Goal: Find specific page/section: Find specific page/section

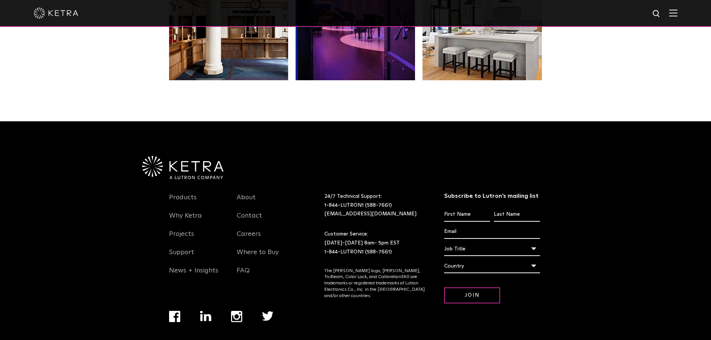
scroll to position [1570, 0]
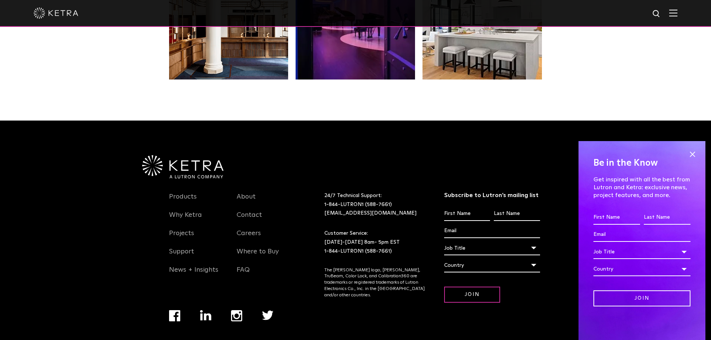
click at [692, 155] on span at bounding box center [692, 154] width 11 height 11
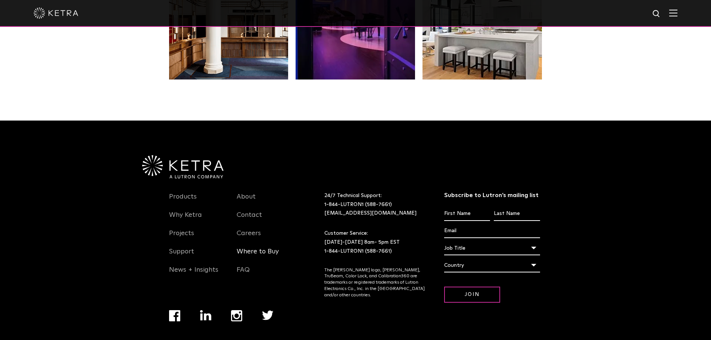
click at [268, 247] on link "Where to Buy" at bounding box center [258, 255] width 42 height 17
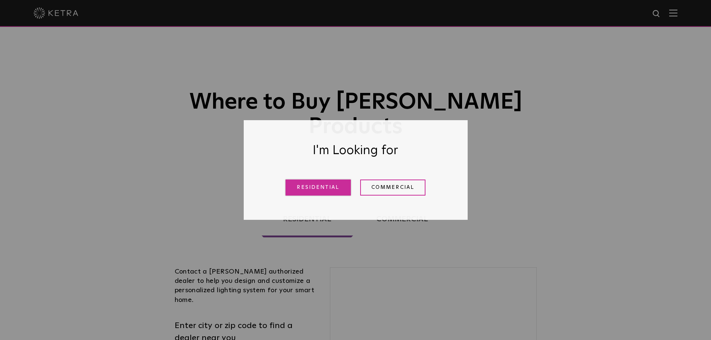
click at [327, 191] on link "Residential" at bounding box center [318, 188] width 65 height 16
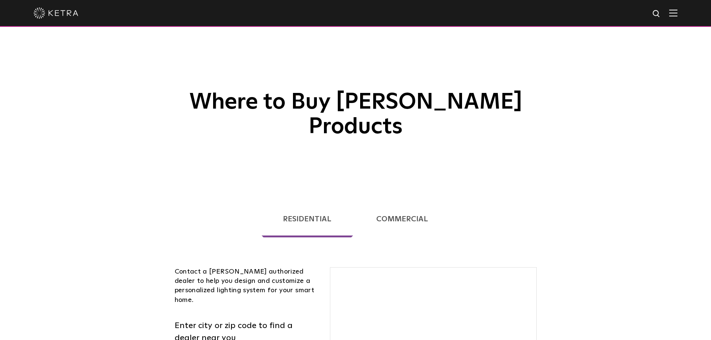
scroll to position [190, 0]
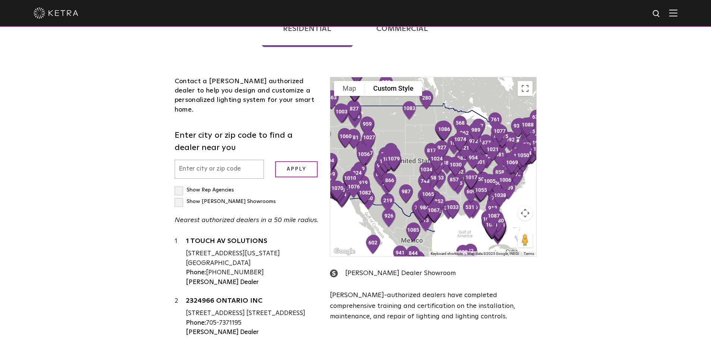
click at [253, 160] on input "text" at bounding box center [220, 169] width 90 height 19
type input "SCOTTSDALE"
click at [275, 161] on input "Apply" at bounding box center [296, 169] width 43 height 16
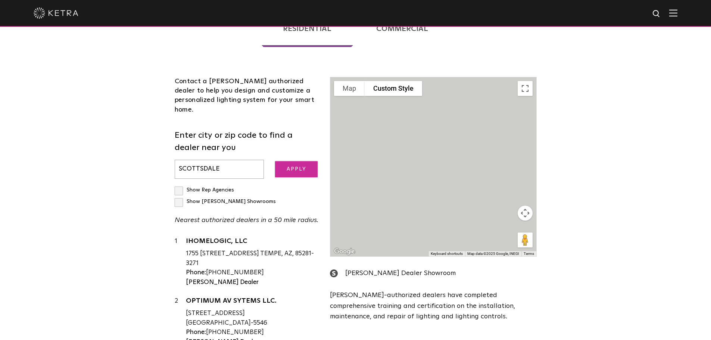
click at [302, 161] on input "Apply" at bounding box center [296, 169] width 43 height 16
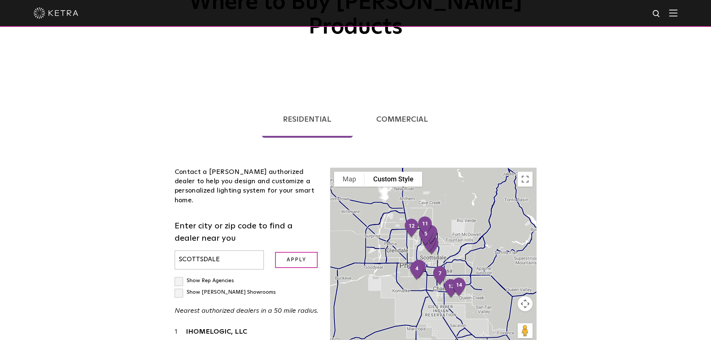
scroll to position [153, 0]
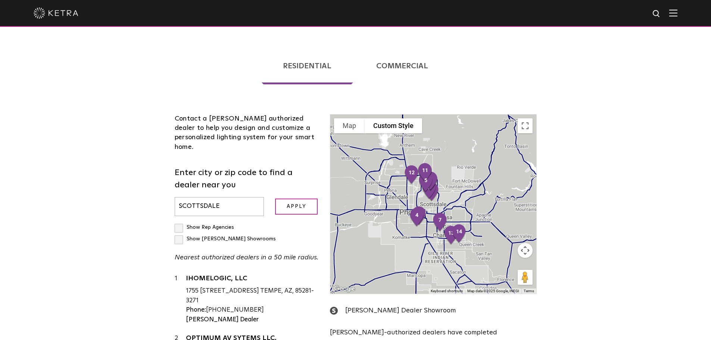
click at [459, 193] on div at bounding box center [433, 204] width 206 height 179
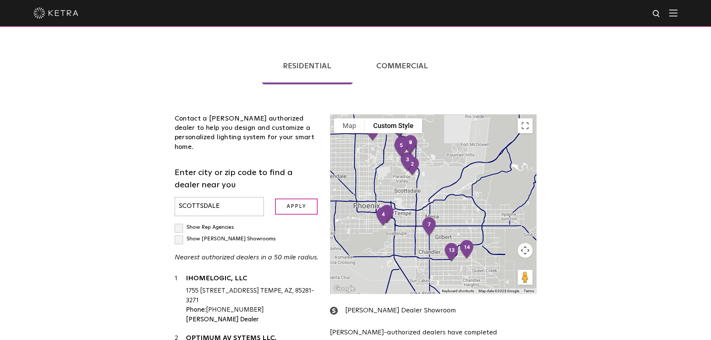
click at [443, 159] on div at bounding box center [433, 204] width 206 height 179
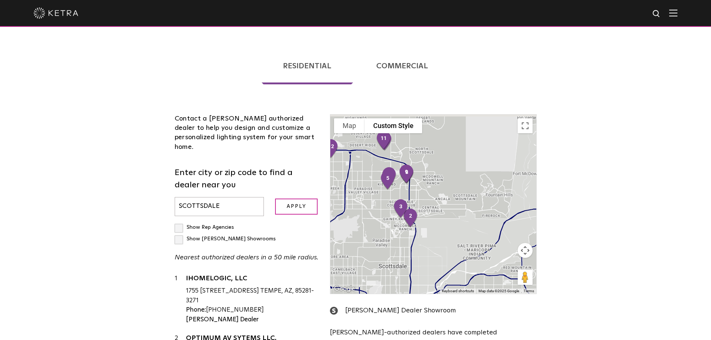
drag, startPoint x: 428, startPoint y: 141, endPoint x: 449, endPoint y: 213, distance: 74.2
click at [449, 213] on div at bounding box center [433, 204] width 206 height 179
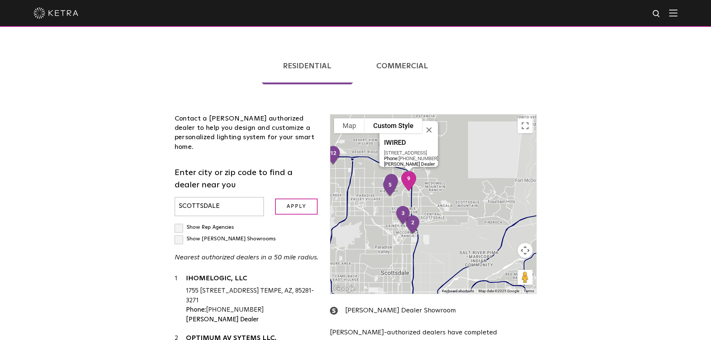
click at [413, 168] on img "9" at bounding box center [409, 181] width 22 height 26
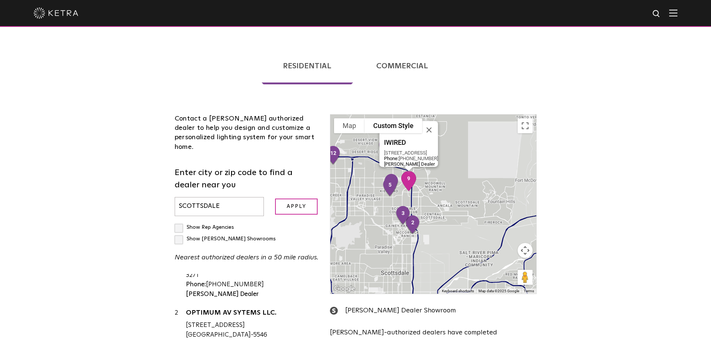
click at [413, 168] on img "9" at bounding box center [409, 181] width 22 height 26
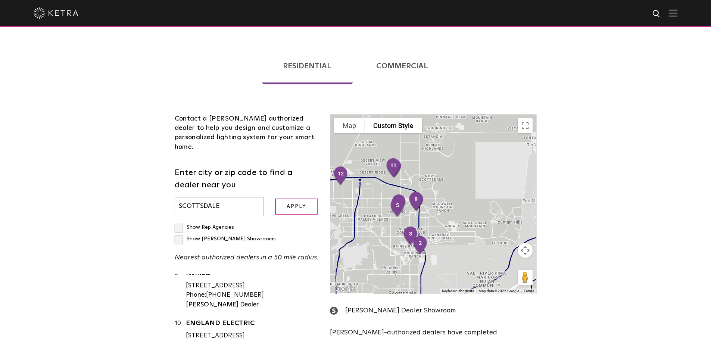
scroll to position [468, 0]
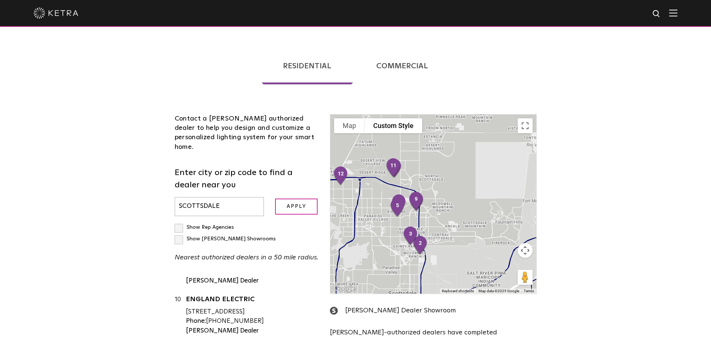
click at [446, 182] on div "To navigate, press the arrow keys." at bounding box center [433, 204] width 206 height 179
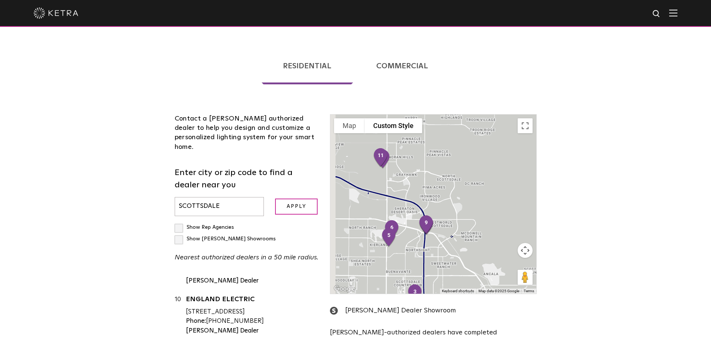
drag, startPoint x: 420, startPoint y: 190, endPoint x: 452, endPoint y: 219, distance: 43.6
click at [452, 219] on div at bounding box center [433, 204] width 206 height 179
click at [396, 134] on div at bounding box center [433, 204] width 206 height 179
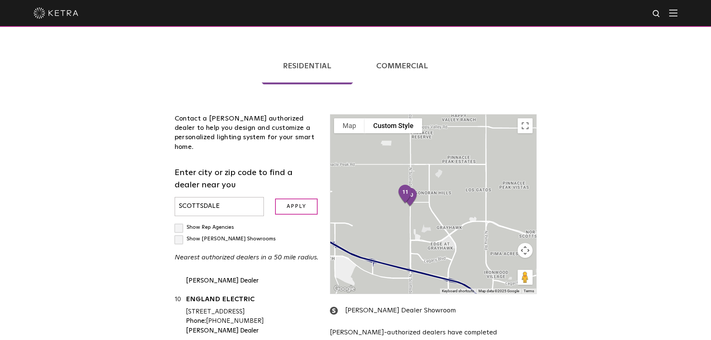
drag, startPoint x: 387, startPoint y: 150, endPoint x: 421, endPoint y: 190, distance: 53.5
click at [421, 190] on div at bounding box center [433, 204] width 206 height 179
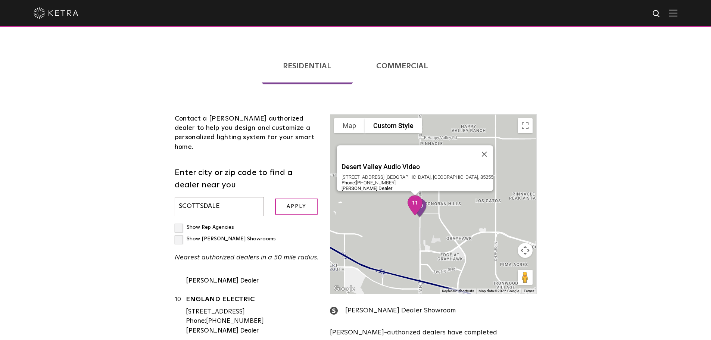
click at [421, 192] on img "11" at bounding box center [415, 205] width 22 height 26
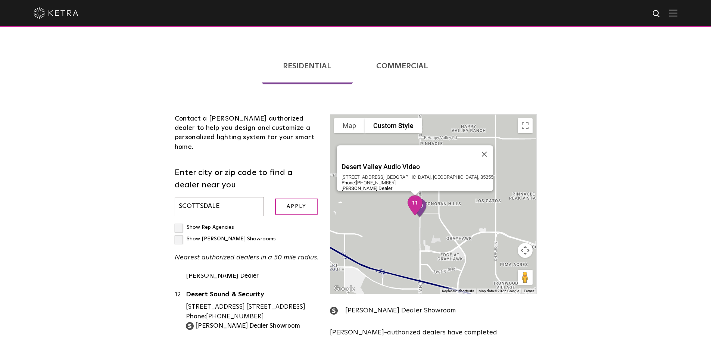
scroll to position [588, 0]
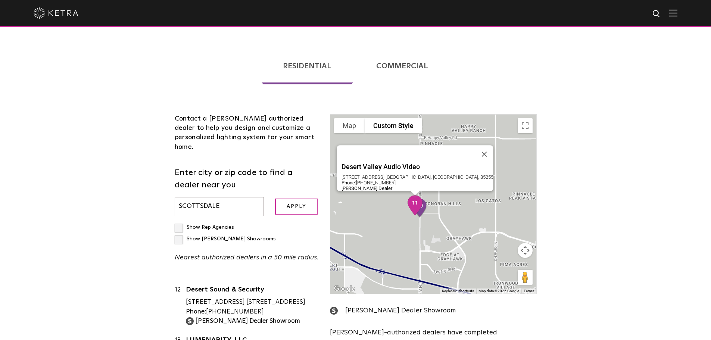
click at [423, 192] on img "11" at bounding box center [415, 205] width 22 height 26
click at [424, 192] on img "11" at bounding box center [415, 205] width 22 height 26
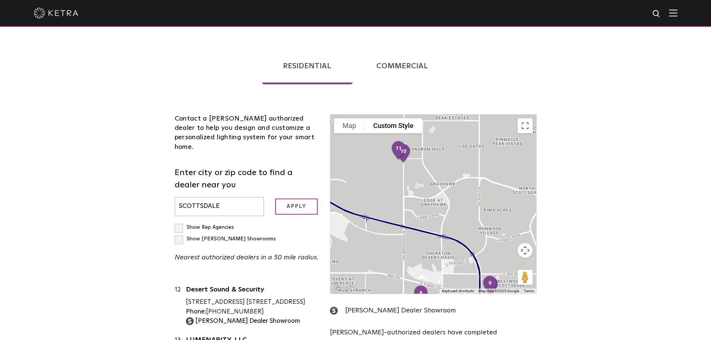
drag, startPoint x: 451, startPoint y: 216, endPoint x: 433, endPoint y: 155, distance: 63.1
click at [433, 155] on div at bounding box center [433, 204] width 206 height 179
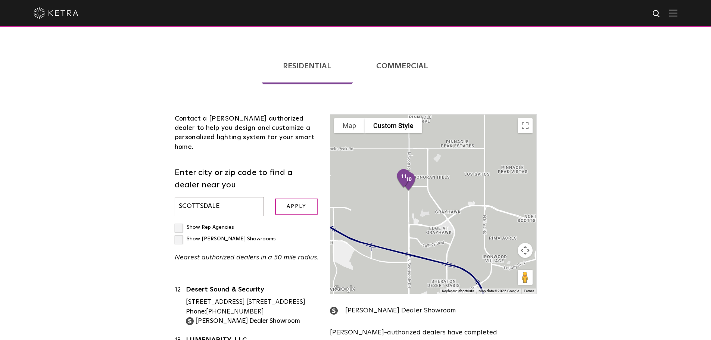
drag, startPoint x: 447, startPoint y: 237, endPoint x: 394, endPoint y: 114, distance: 134.1
click at [394, 115] on div at bounding box center [433, 204] width 206 height 179
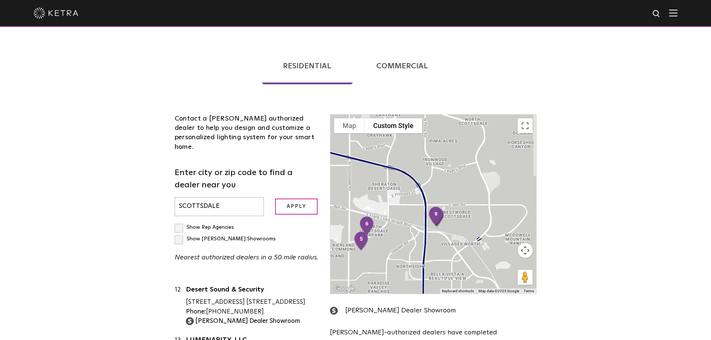
drag, startPoint x: 437, startPoint y: 166, endPoint x: 458, endPoint y: 258, distance: 93.7
click at [458, 258] on div at bounding box center [433, 204] width 206 height 179
click at [457, 223] on div at bounding box center [433, 204] width 206 height 179
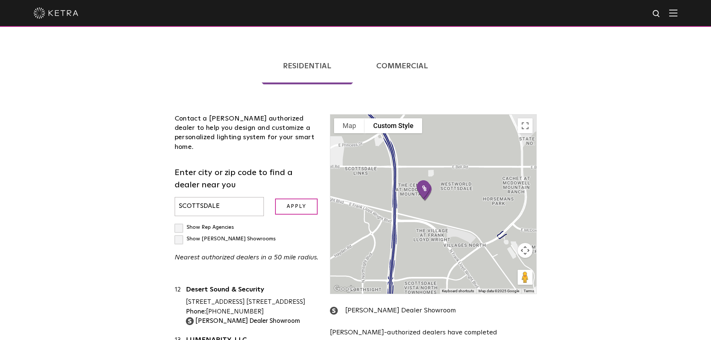
click at [436, 190] on div at bounding box center [433, 204] width 206 height 179
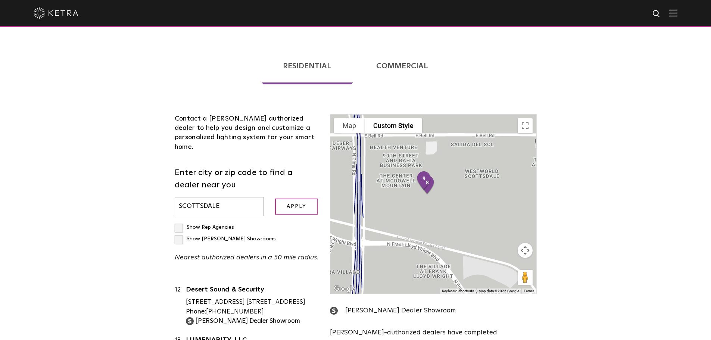
drag, startPoint x: 421, startPoint y: 169, endPoint x: 431, endPoint y: 196, distance: 28.7
click at [432, 200] on div at bounding box center [433, 204] width 206 height 179
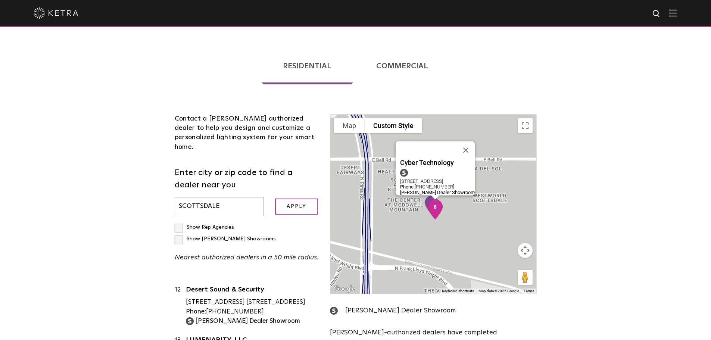
click at [427, 196] on img "8" at bounding box center [435, 209] width 22 height 26
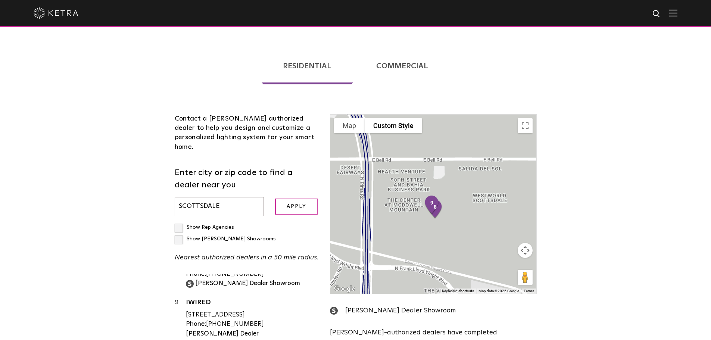
scroll to position [409, 0]
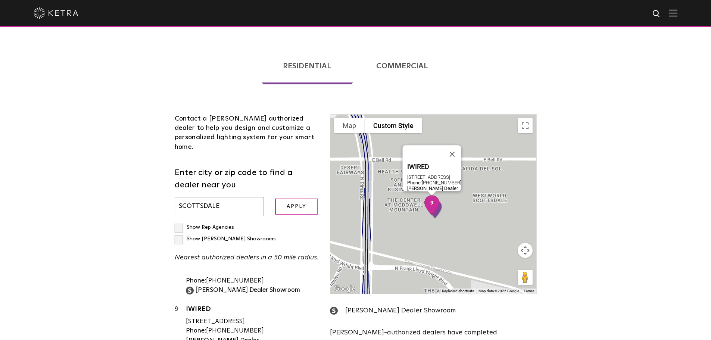
click at [428, 192] on img "9" at bounding box center [432, 205] width 22 height 26
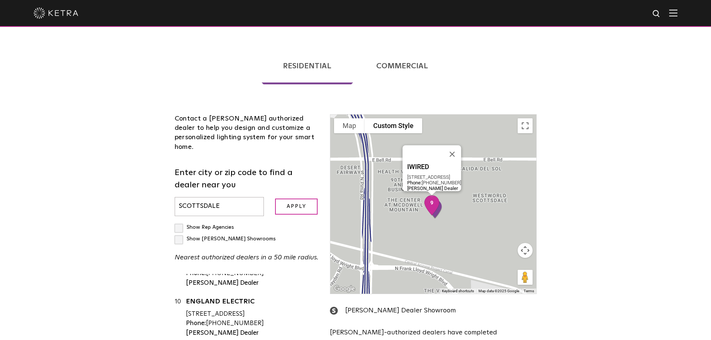
scroll to position [468, 0]
click at [431, 192] on img "9" at bounding box center [432, 205] width 22 height 26
click at [426, 203] on div "To navigate, press the arrow keys. IWIRED [STREET_ADDRESS] Phone: [PHONE_NUMBER…" at bounding box center [433, 204] width 206 height 179
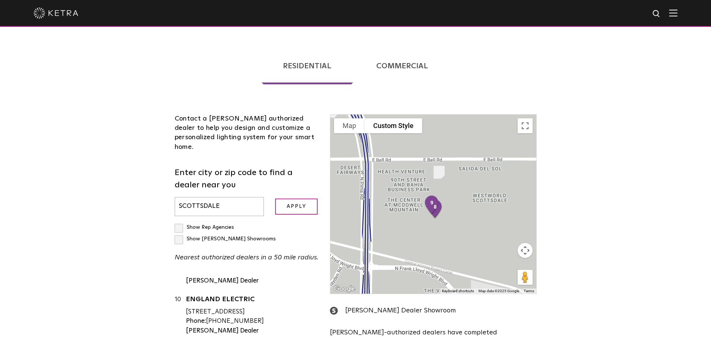
click at [426, 203] on div "To navigate, press the arrow keys." at bounding box center [433, 204] width 206 height 179
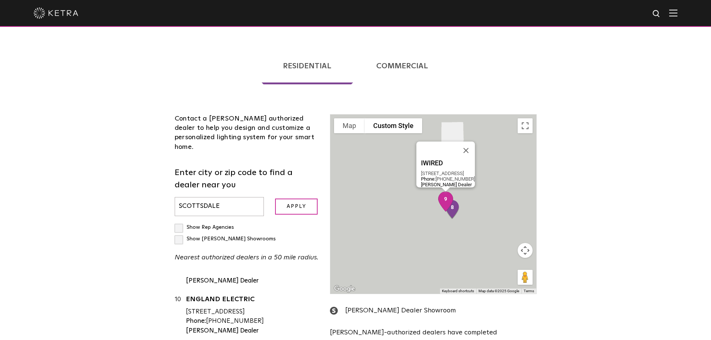
drag, startPoint x: 185, startPoint y: 244, endPoint x: 228, endPoint y: 257, distance: 44.5
click at [228, 257] on div "[STREET_ADDRESS]" at bounding box center [252, 262] width 133 height 10
copy div "[STREET_ADDRESS]"
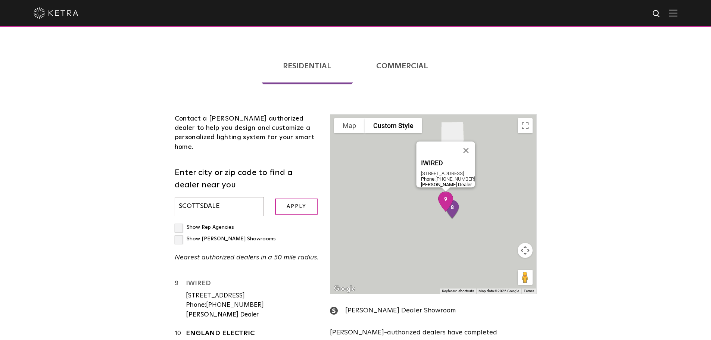
click at [202, 280] on link "IWIRED" at bounding box center [252, 284] width 133 height 9
